Goal: Information Seeking & Learning: Learn about a topic

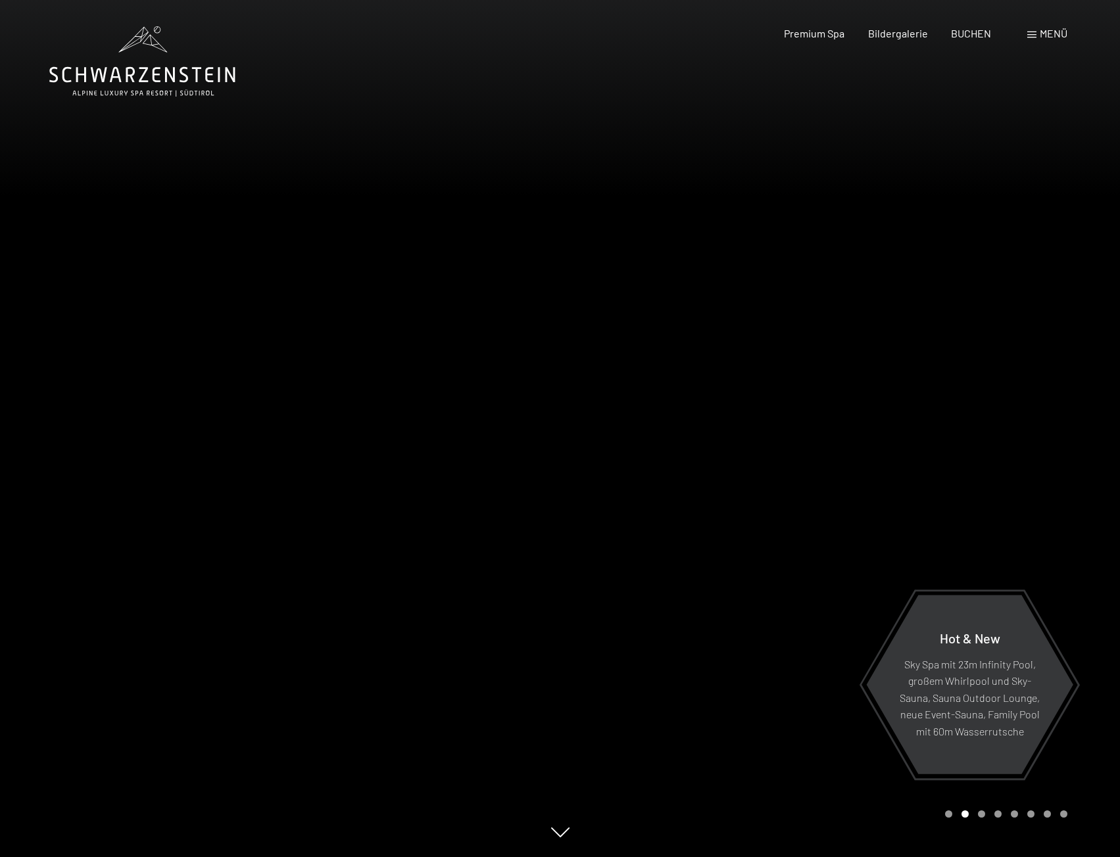
click at [1036, 32] on span at bounding box center [1031, 35] width 9 height 7
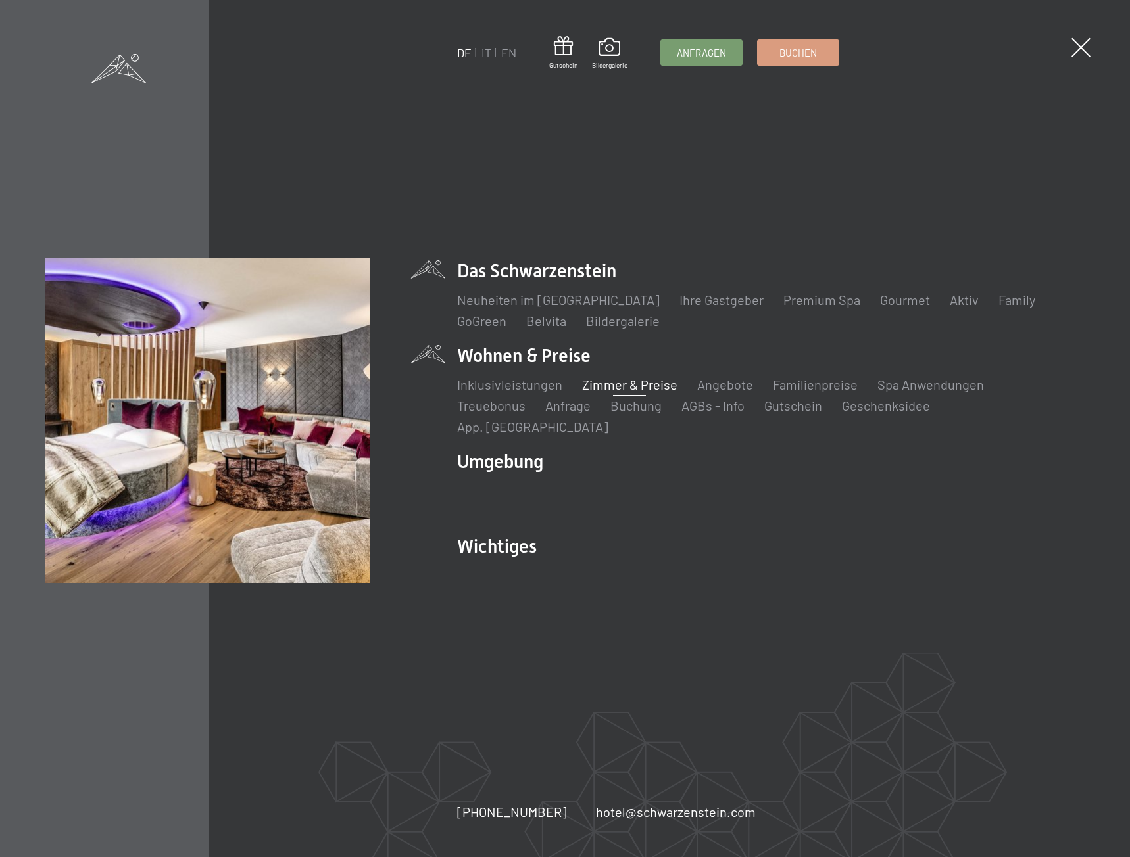
click at [631, 393] on link "Zimmer & Preise" at bounding box center [629, 385] width 95 height 16
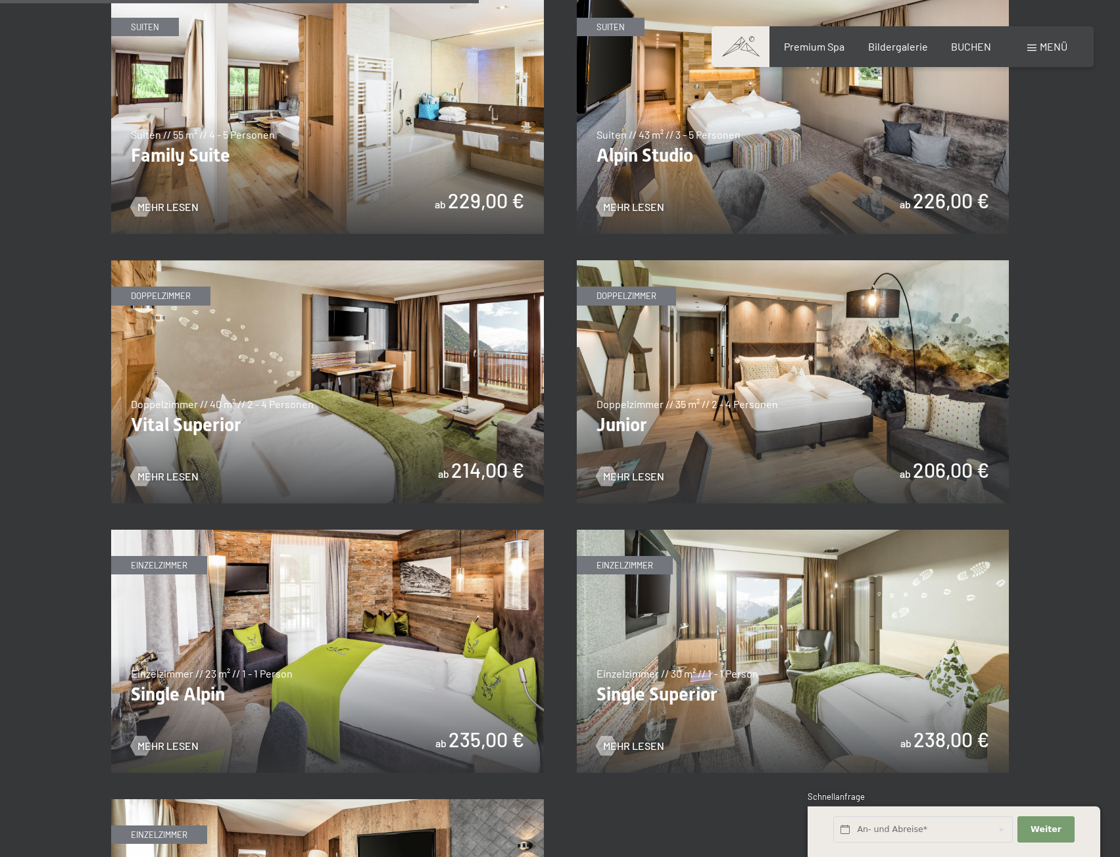
scroll to position [1578, 0]
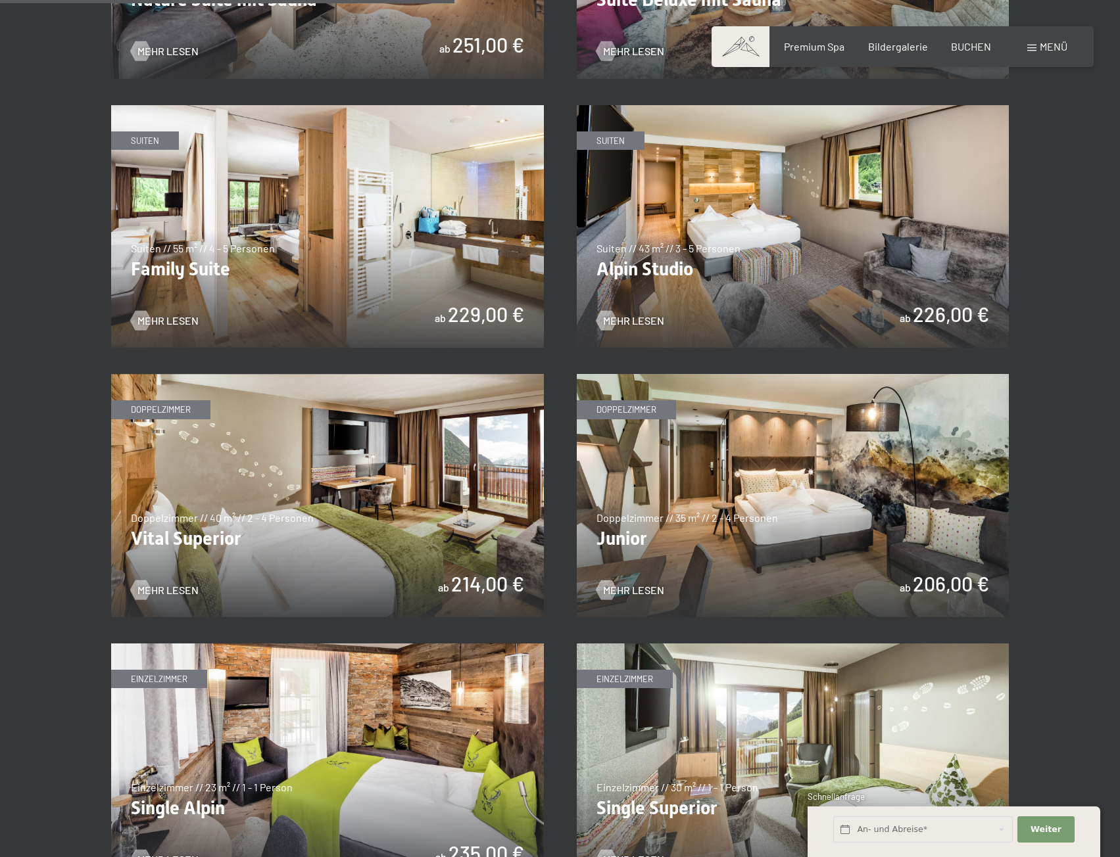
click at [379, 567] on img at bounding box center [327, 495] width 433 height 243
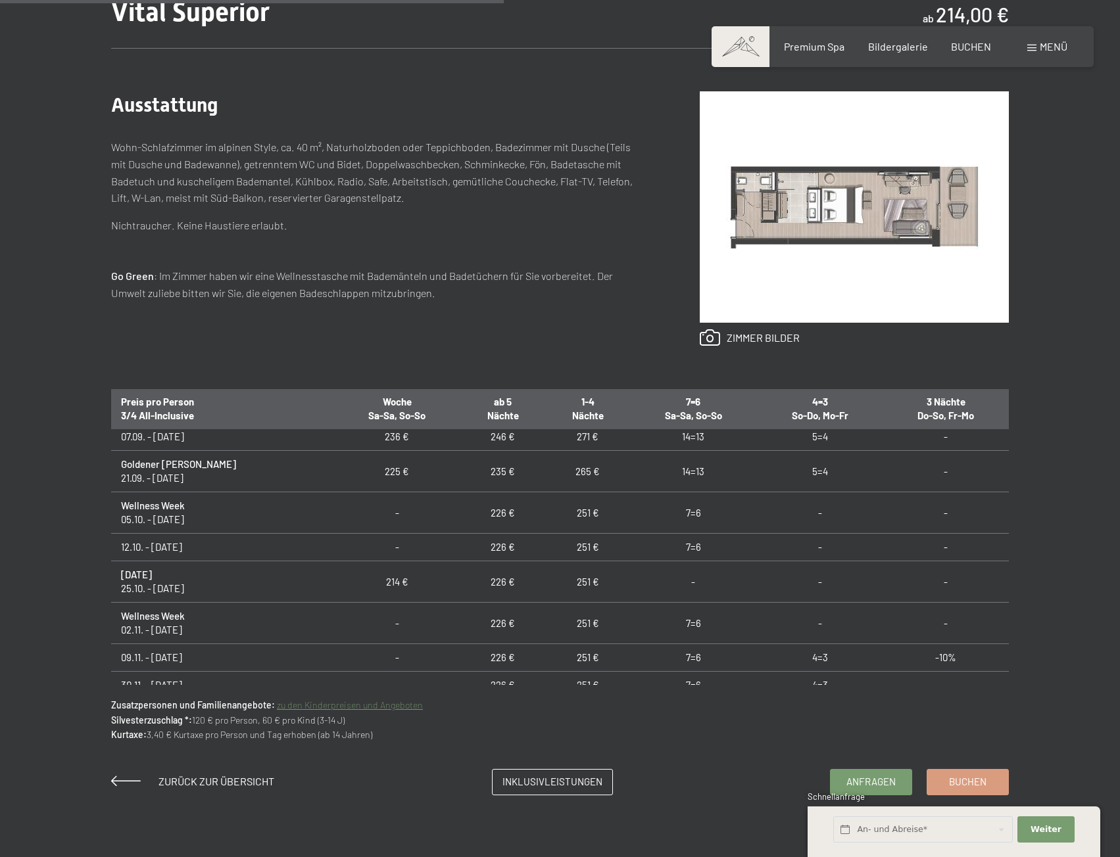
scroll to position [131, 0]
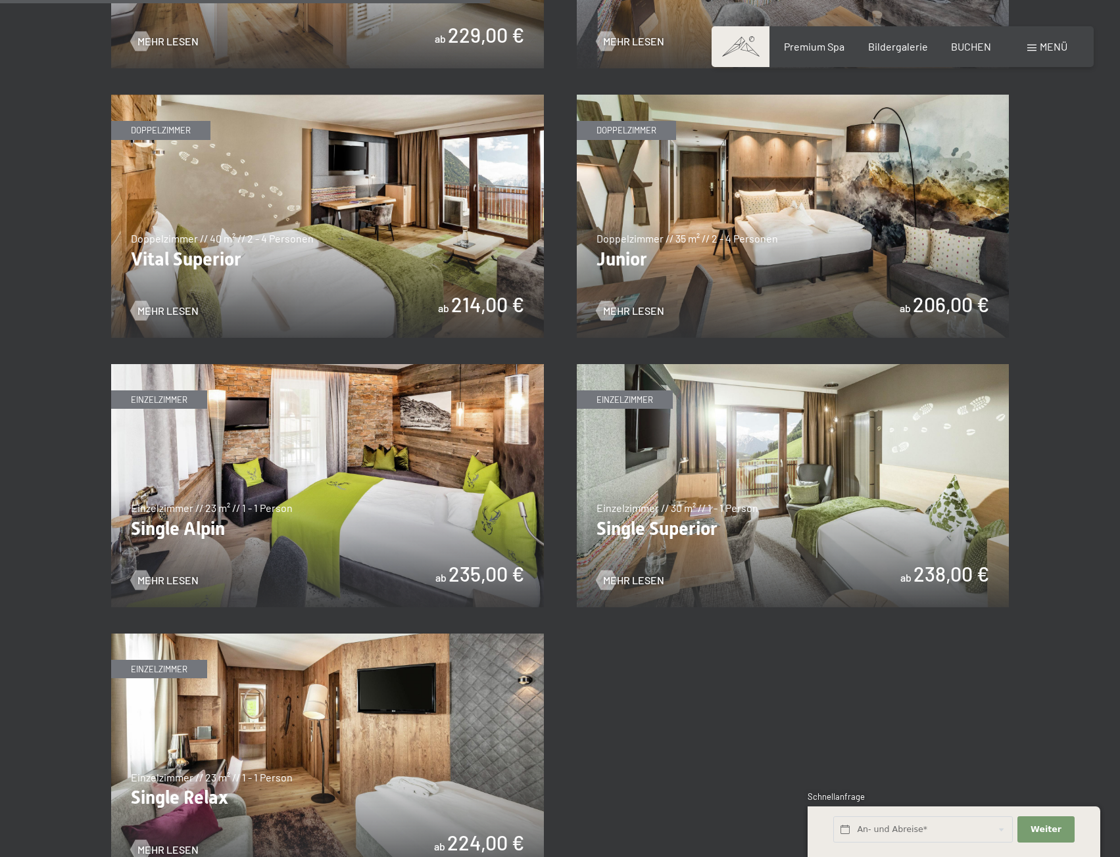
scroll to position [1578, 0]
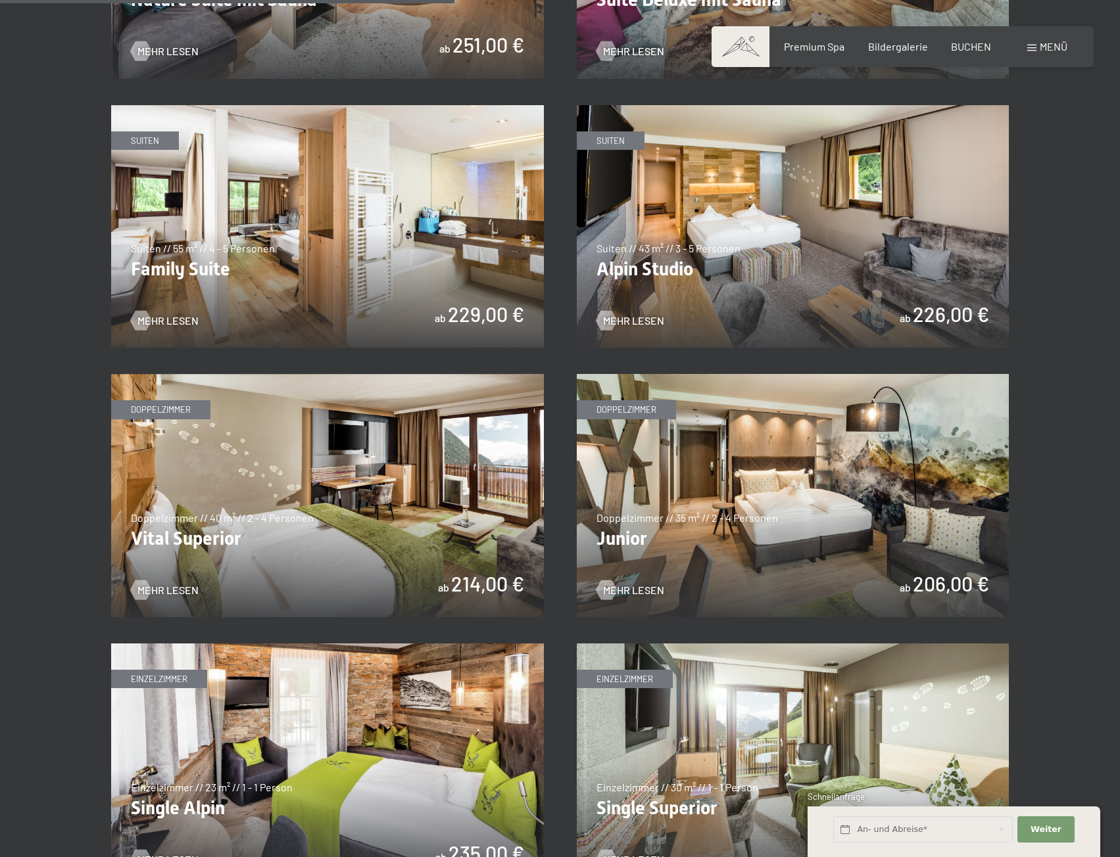
click at [784, 474] on img at bounding box center [793, 495] width 433 height 243
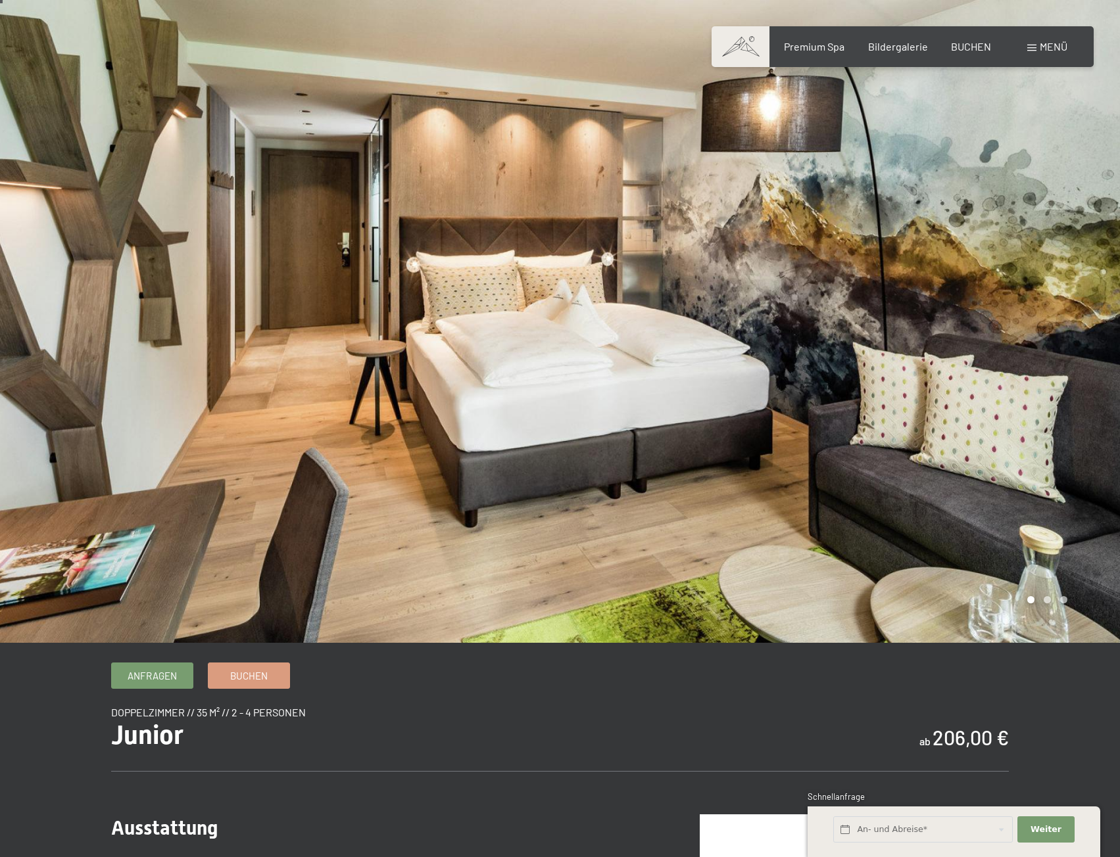
scroll to position [460, 0]
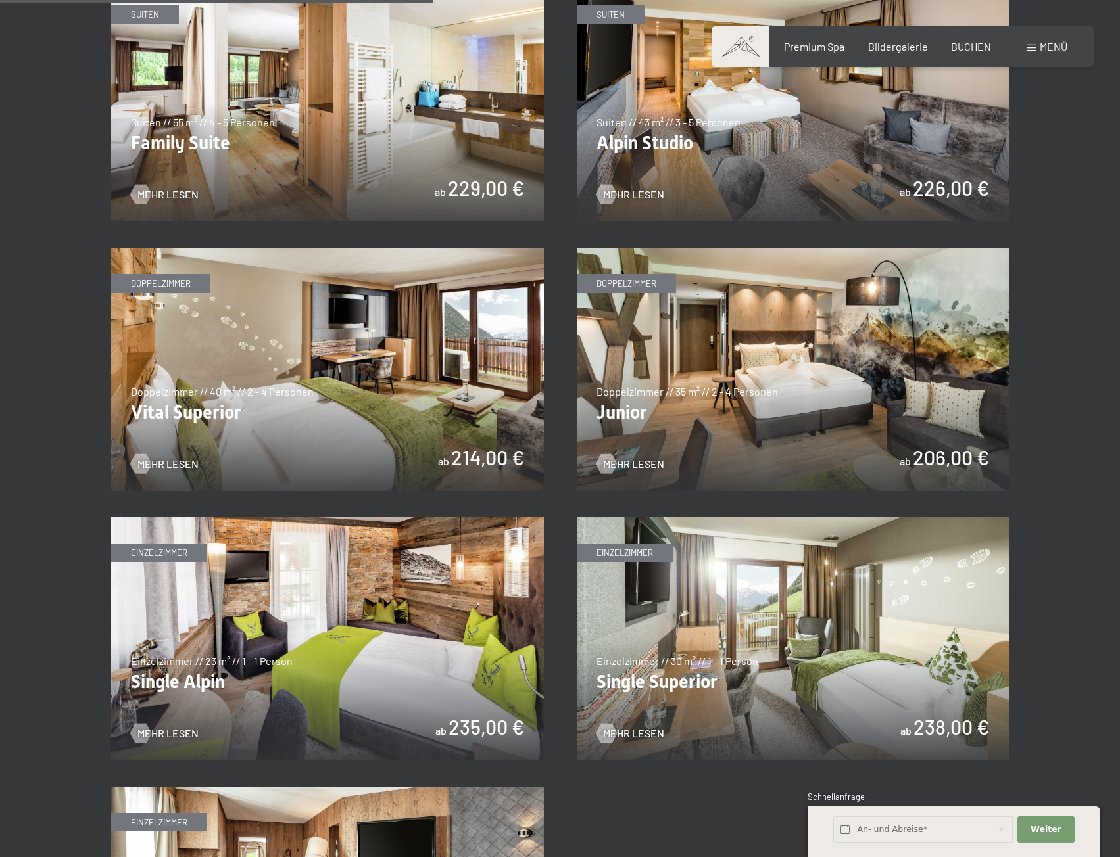
scroll to position [1775, 0]
